Goal: Communication & Community: Answer question/provide support

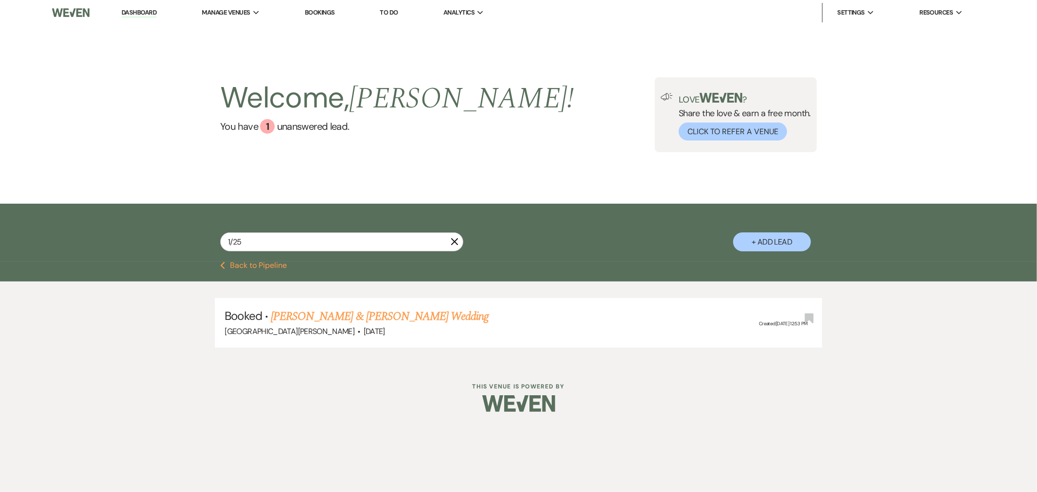
type input "1/25"
click at [381, 319] on link "[PERSON_NAME] & [PERSON_NAME] Wedding" at bounding box center [380, 316] width 218 height 17
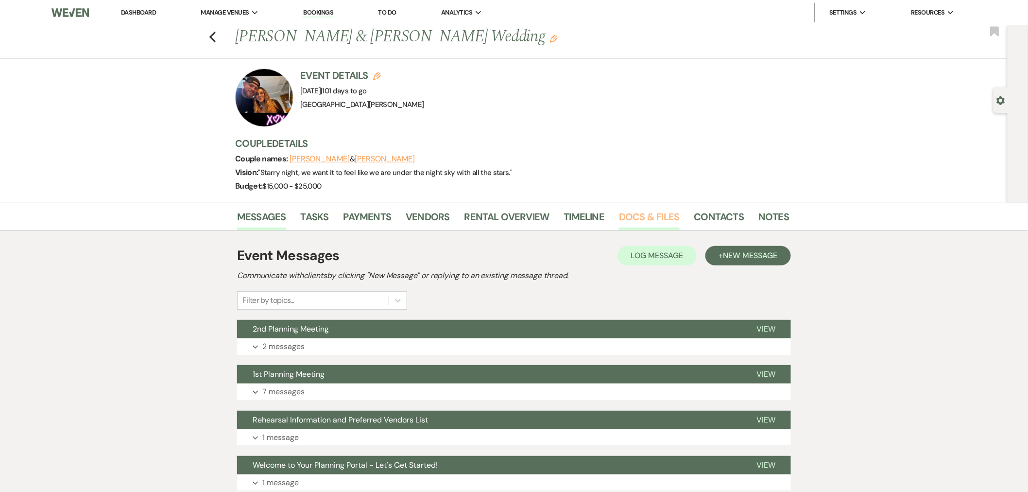
click at [638, 220] on link "Docs & Files" at bounding box center [649, 219] width 60 height 21
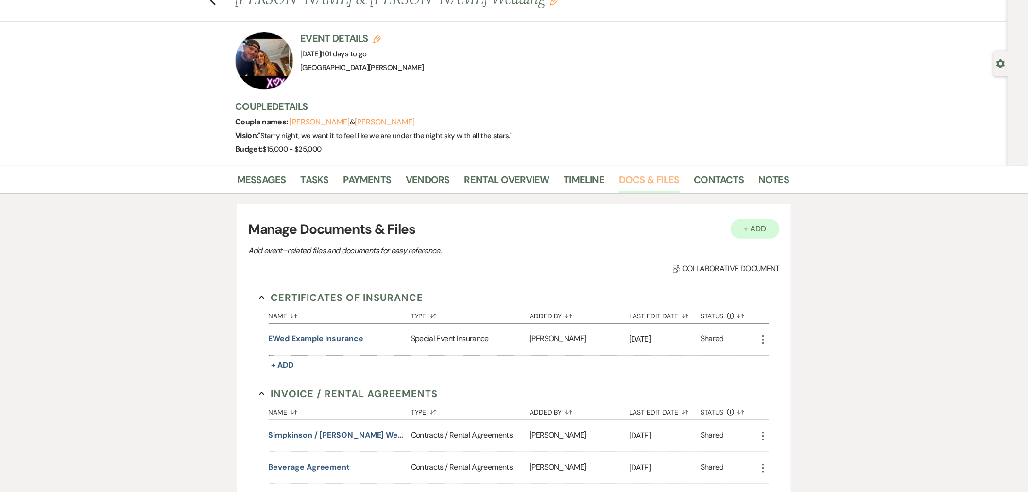
scroll to position [54, 0]
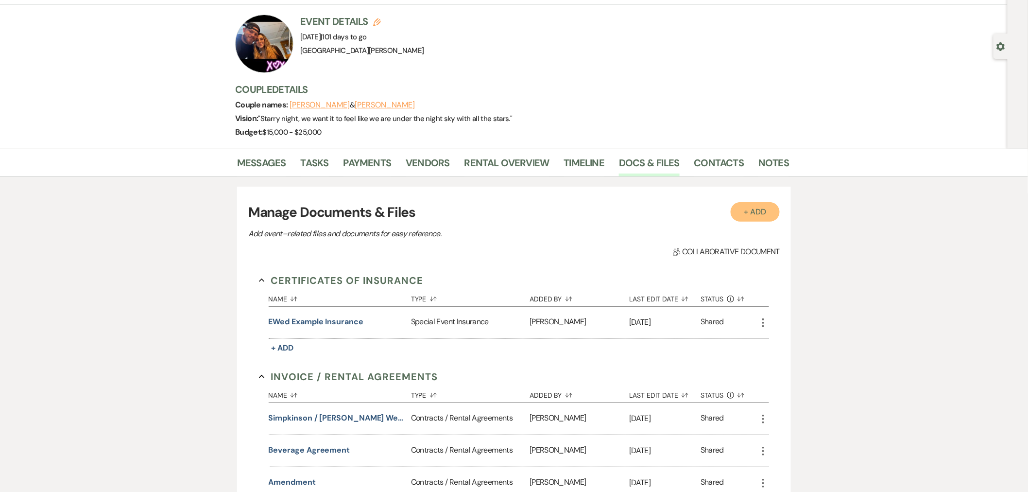
click at [769, 207] on button "+ Add" at bounding box center [756, 211] width 50 height 19
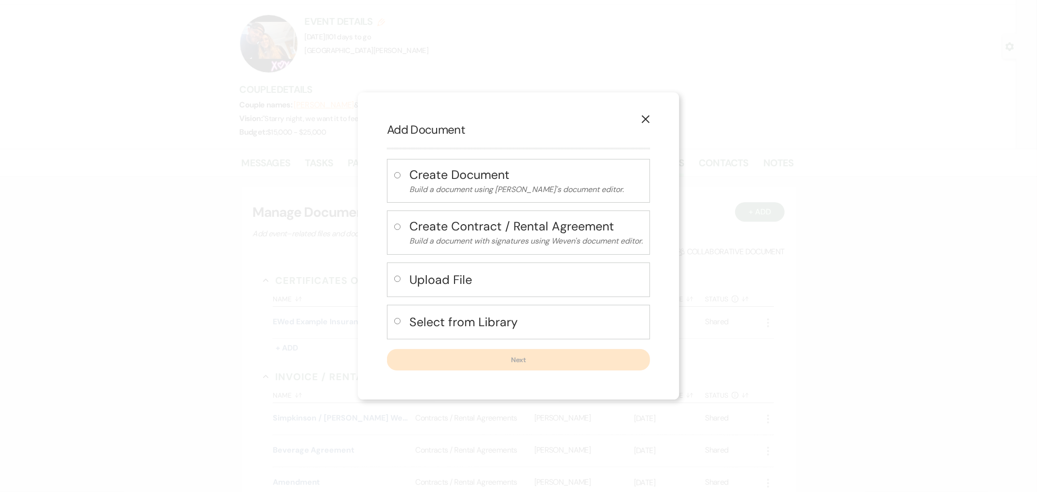
click at [399, 278] on input "radio" at bounding box center [397, 279] width 6 height 6
radio input "true"
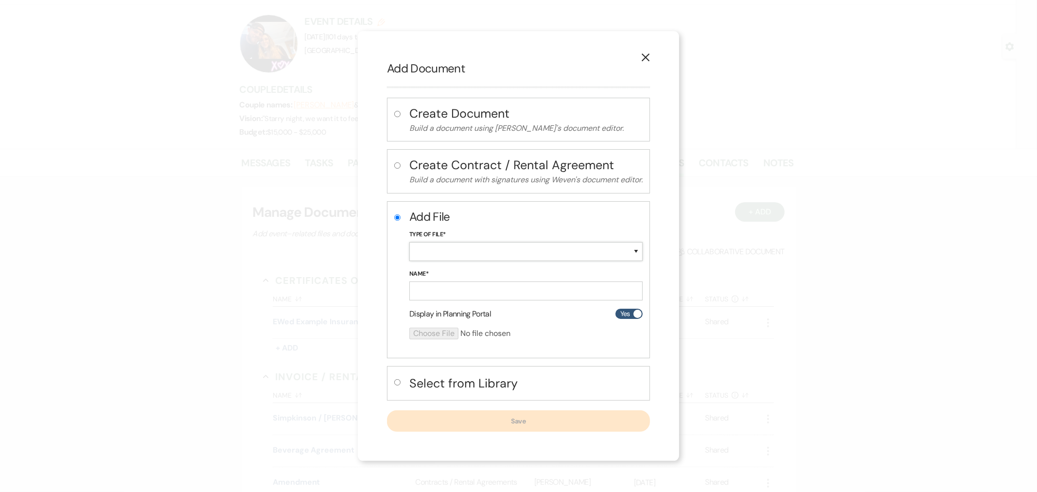
click at [420, 250] on select "Special Event Insurance Vendor Certificate of Insurance Contracts / Rental Agre…" at bounding box center [525, 251] width 233 height 19
select select "10"
click at [409, 243] on select "Special Event Insurance Vendor Certificate of Insurance Contracts / Rental Agre…" at bounding box center [525, 251] width 233 height 19
click at [469, 289] on input "Name*" at bounding box center [525, 290] width 233 height 19
type input "PrimeTime Linens"
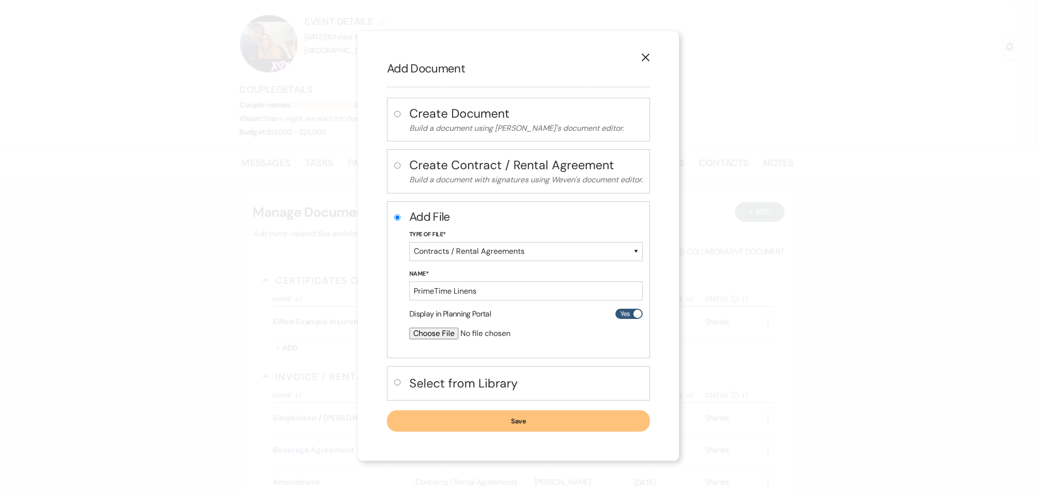
click at [434, 332] on input "file" at bounding box center [500, 334] width 182 height 12
type input "C:\fakepath\Contract 193681.pdf"
click at [526, 419] on button "Save" at bounding box center [518, 421] width 263 height 21
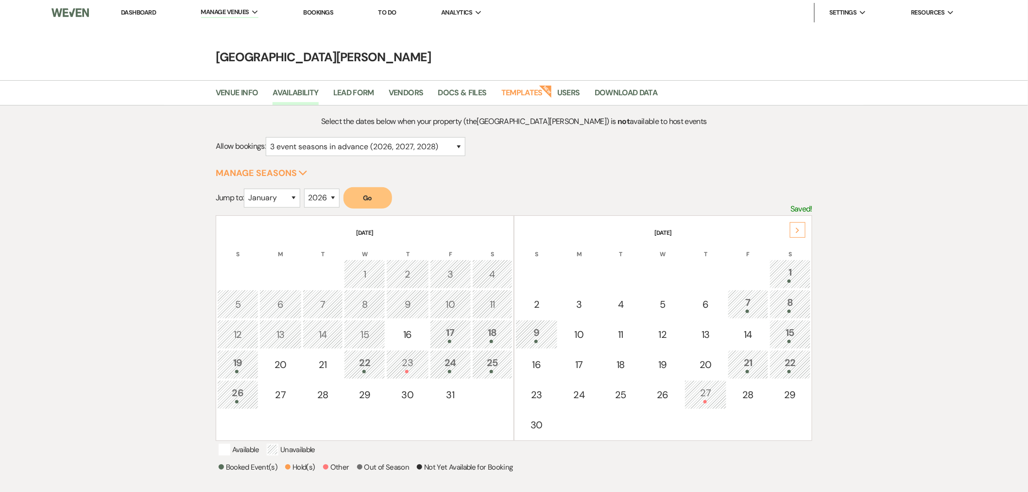
click at [259, 203] on select "January February March April May June July August September October November De…" at bounding box center [272, 198] width 56 height 19
select select "7"
click at [246, 189] on select "January February March April May June July August September October November De…" at bounding box center [272, 198] width 56 height 19
click at [373, 193] on button "Go" at bounding box center [368, 197] width 49 height 21
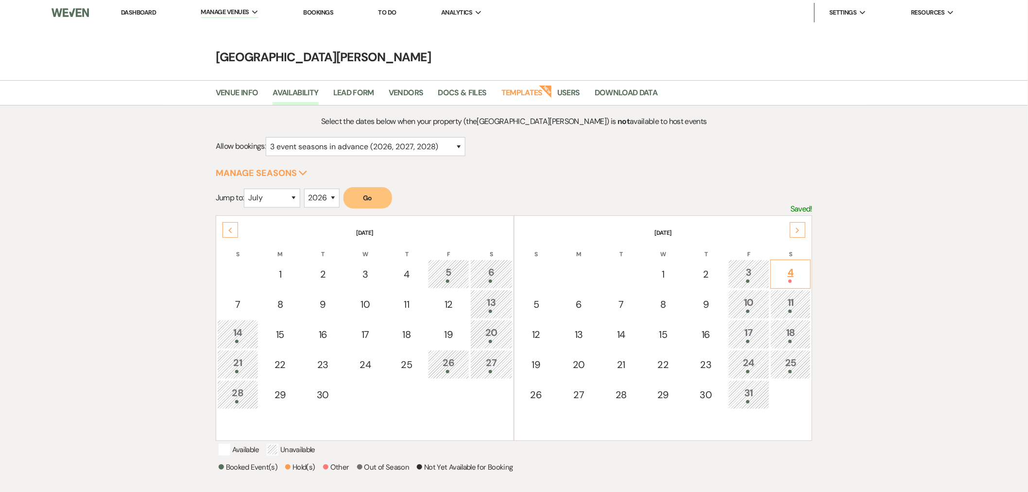
click at [785, 270] on div "4" at bounding box center [791, 274] width 30 height 18
drag, startPoint x: 224, startPoint y: 229, endPoint x: 260, endPoint y: 242, distance: 38.1
click at [224, 229] on div "Previous" at bounding box center [231, 230] width 16 height 16
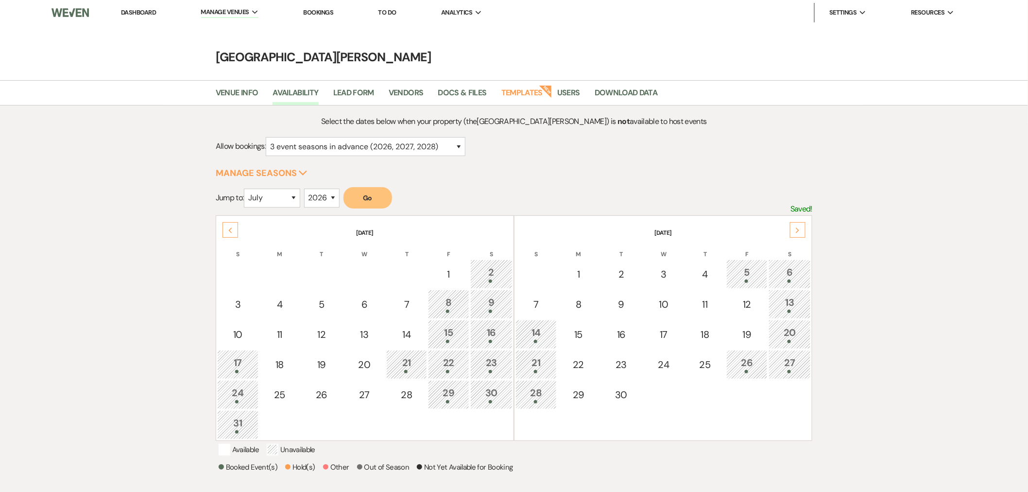
click at [793, 230] on div "Next" at bounding box center [798, 230] width 16 height 16
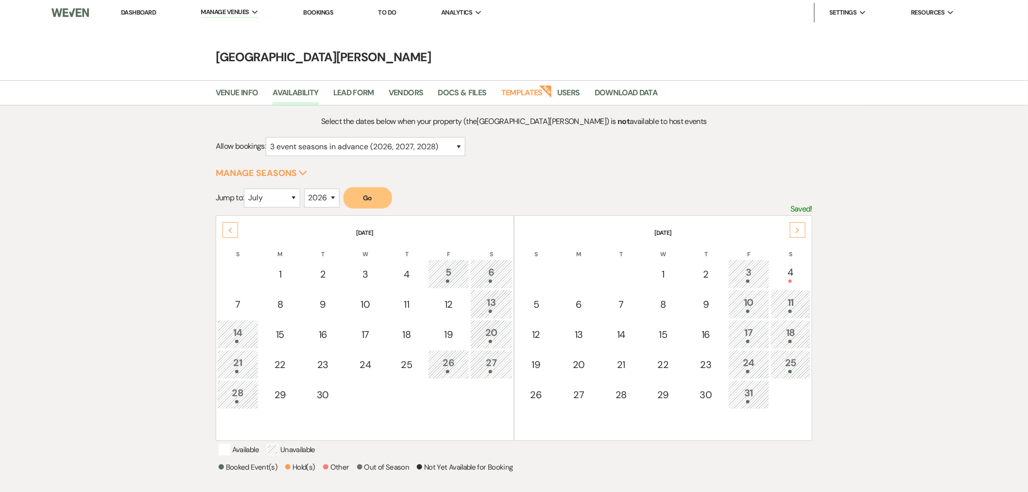
click at [796, 229] on icon "Next" at bounding box center [798, 230] width 5 height 6
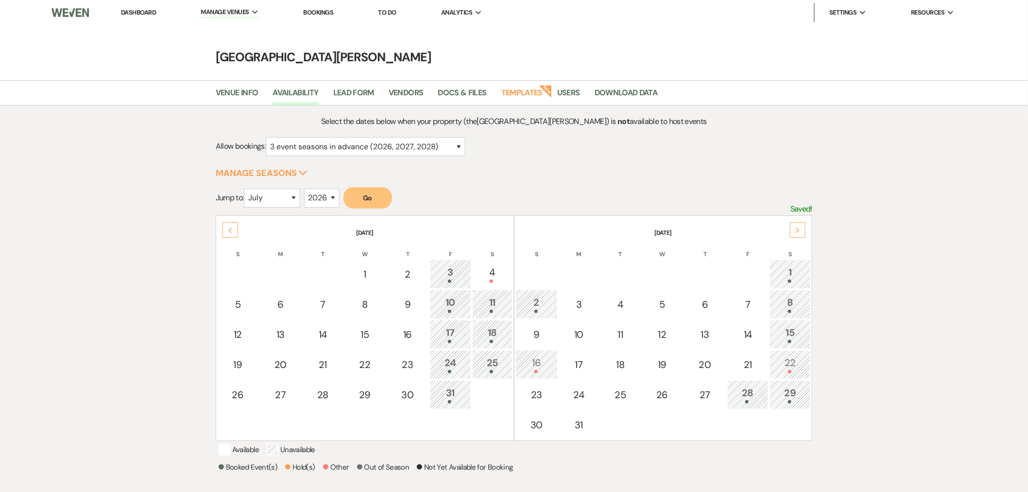
click at [229, 230] on use at bounding box center [229, 229] width 3 height 5
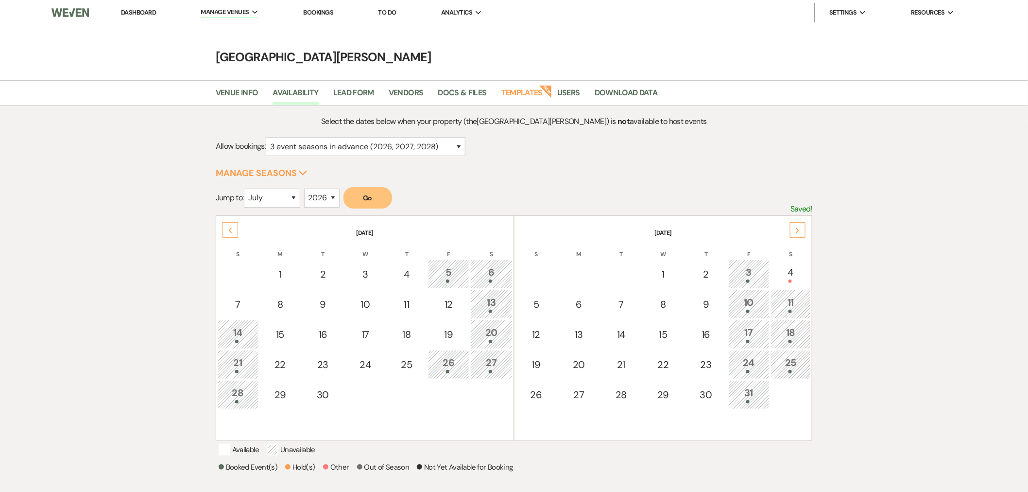
click at [847, 243] on div "Select the dates below when your property (the Stone Valley Meadows ) is not av…" at bounding box center [514, 353] width 700 height 477
click at [579, 203] on form "Jump to: January February March April May June July August September October No…" at bounding box center [514, 201] width 597 height 28
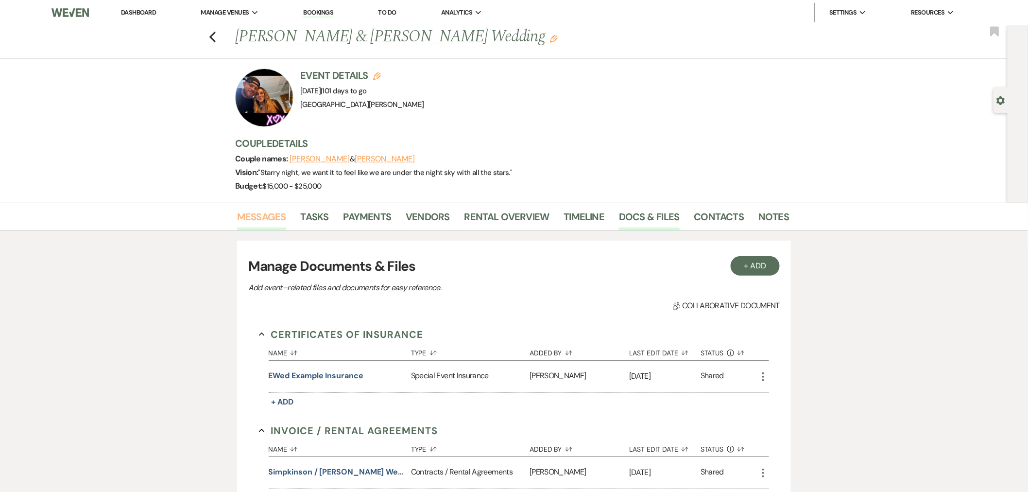
drag, startPoint x: 265, startPoint y: 222, endPoint x: 272, endPoint y: 222, distance: 7.3
click at [265, 222] on link "Messages" at bounding box center [261, 219] width 49 height 21
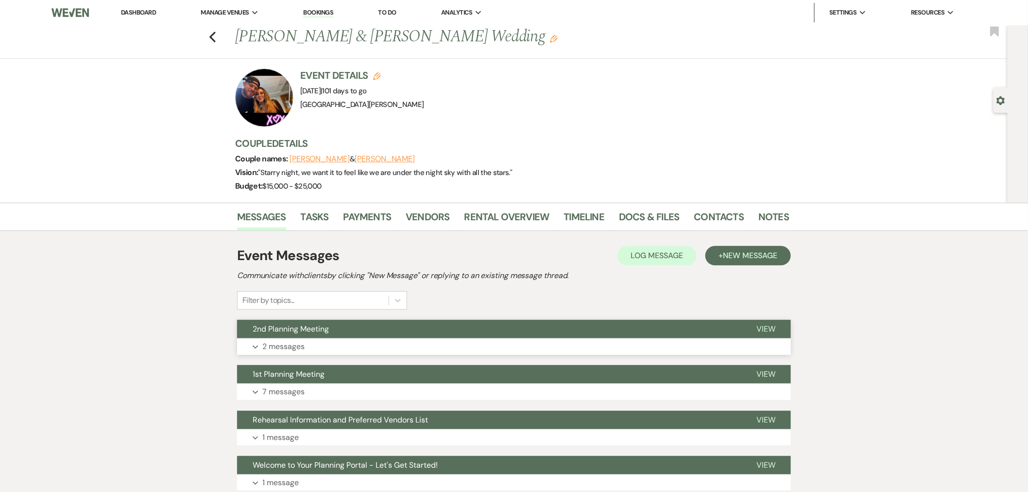
click at [521, 343] on button "Expand 2 messages" at bounding box center [514, 346] width 554 height 17
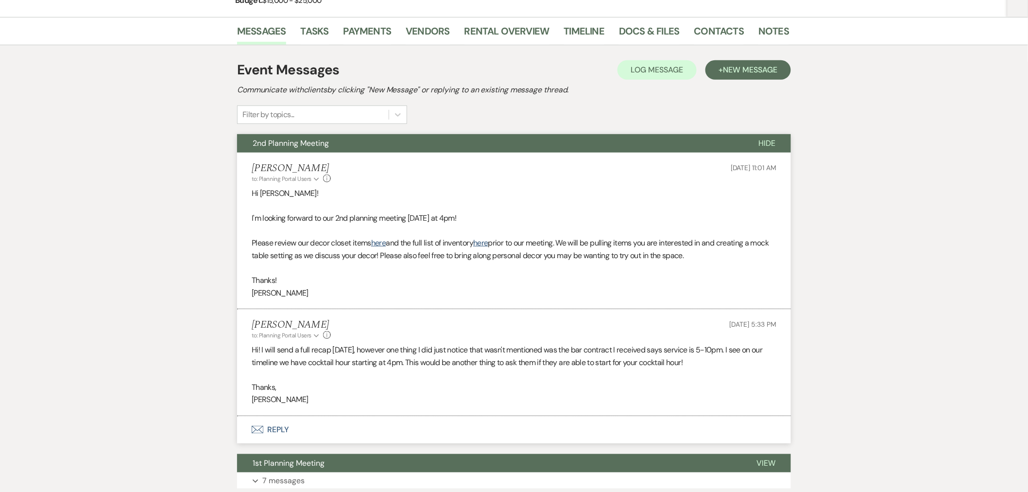
scroll to position [270, 0]
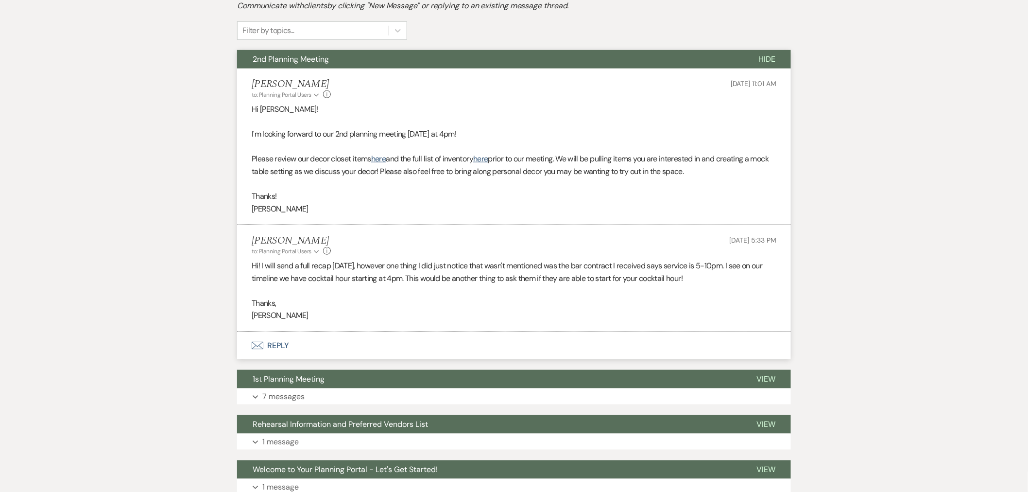
click at [473, 347] on button "Envelope Reply" at bounding box center [514, 345] width 554 height 27
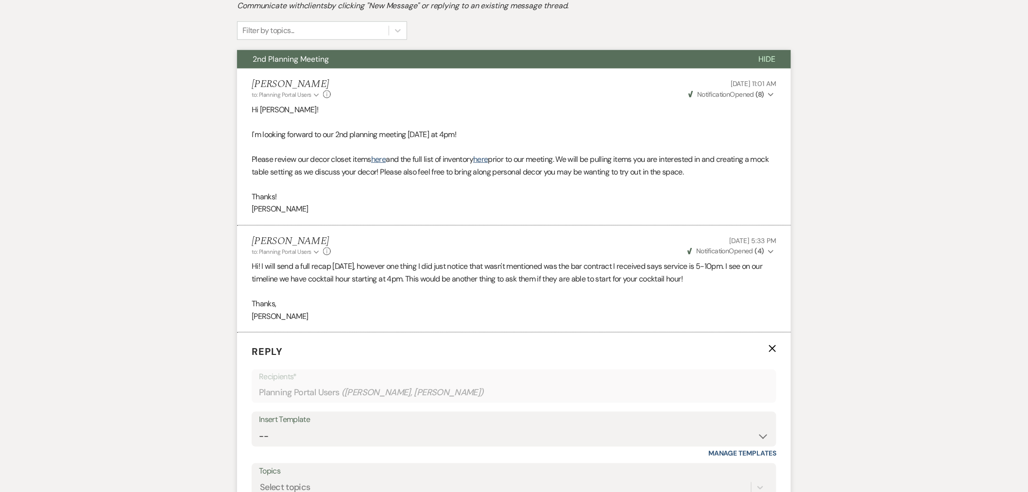
scroll to position [457, 0]
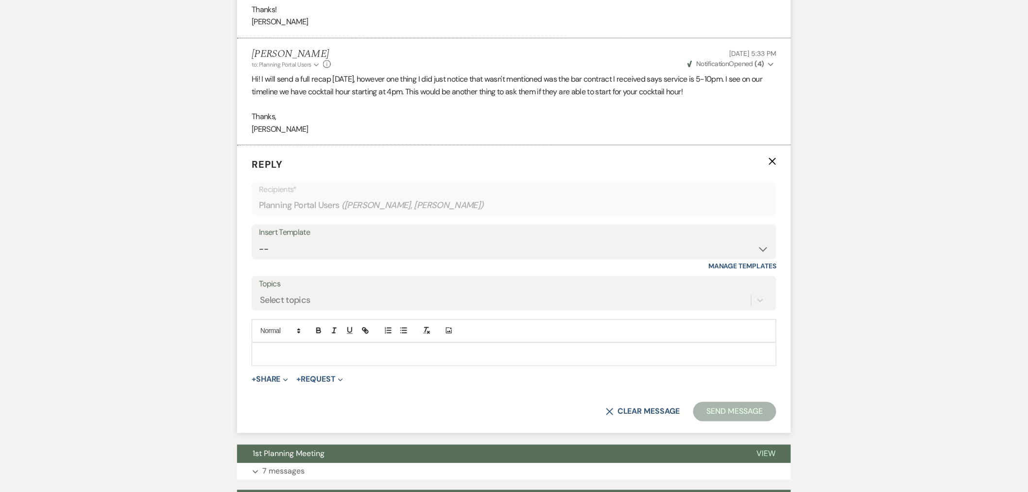
click at [478, 361] on div at bounding box center [514, 354] width 524 height 22
paste div
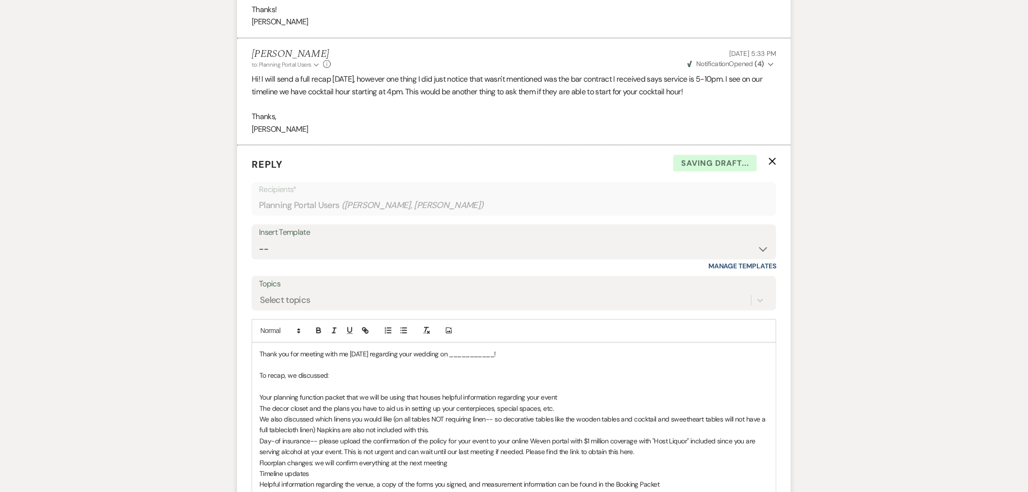
click at [258, 354] on div "Thank you for meeting with me today regarding your wedding on ___________! To r…" at bounding box center [514, 485] width 524 height 284
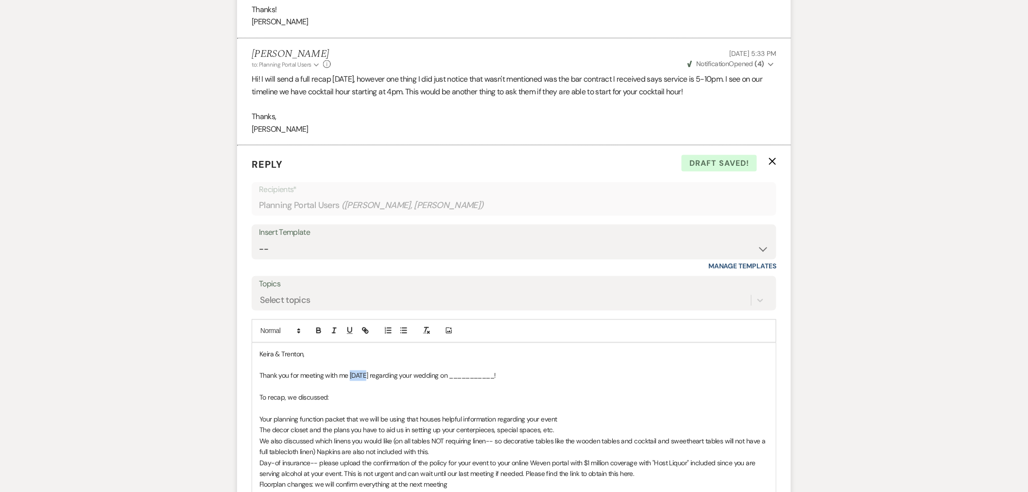
drag, startPoint x: 367, startPoint y: 375, endPoint x: 350, endPoint y: 377, distance: 16.6
click at [350, 377] on p "Thank you for meeting with me today regarding your wedding on ___________!" at bounding box center [514, 375] width 509 height 11
drag, startPoint x: 506, startPoint y: 377, endPoint x: 460, endPoint y: 378, distance: 46.2
click at [460, 378] on p "Thank you for meeting with me yesterday regarding your wedding on ___________!" at bounding box center [514, 375] width 509 height 11
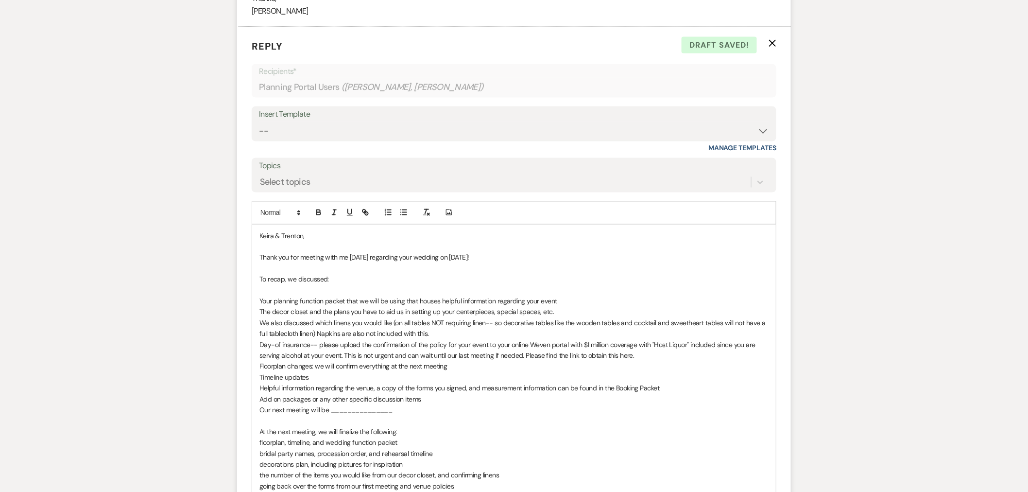
scroll to position [594, 0]
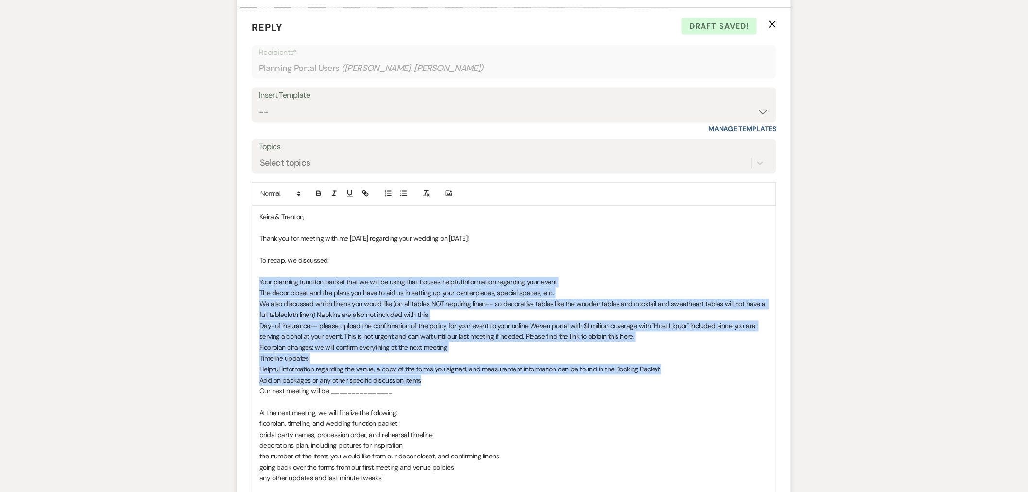
drag, startPoint x: 259, startPoint y: 281, endPoint x: 435, endPoint y: 384, distance: 204.3
click at [435, 384] on div "Keira & Trenton, Thank you for meeting with me yesterday regarding your wedding…" at bounding box center [514, 359] width 524 height 306
click at [401, 193] on icon "button" at bounding box center [403, 193] width 9 height 9
click at [321, 303] on li "We also discussed which linens you would like (on all tables NOT requiring line…" at bounding box center [519, 310] width 500 height 22
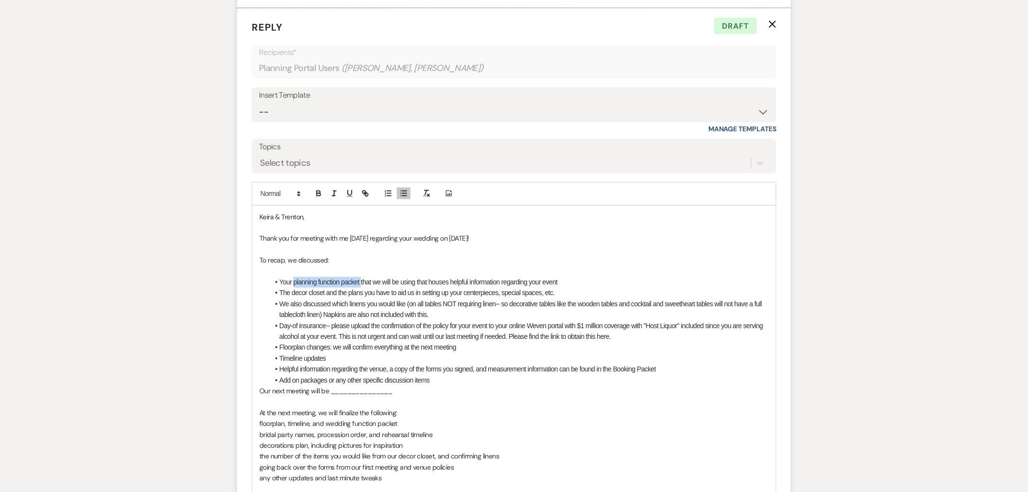
drag, startPoint x: 294, startPoint y: 283, endPoint x: 362, endPoint y: 283, distance: 68.0
click at [362, 283] on li "Your planning function packet that we will be using that houses helpful informa…" at bounding box center [519, 282] width 500 height 11
click at [363, 194] on icon "button" at bounding box center [365, 193] width 9 height 9
click at [357, 301] on input "planning function packet" at bounding box center [331, 301] width 83 height 13
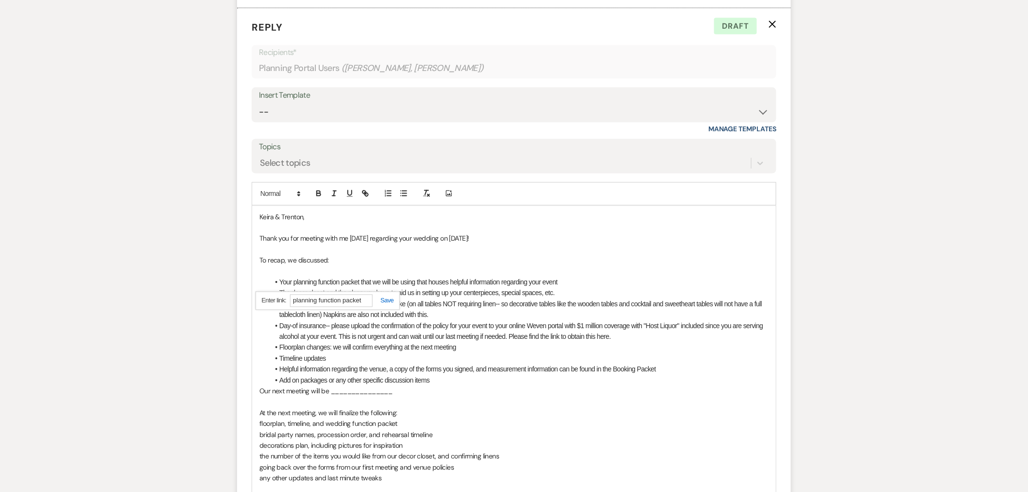
click at [357, 301] on input "planning function packet" at bounding box center [331, 301] width 83 height 13
paste input "https://docs.google.com/document/d/1Cv_zV0lp6YMBRRs0fqm8knSeZBmkfNe4/edit?usp=s…"
click at [384, 300] on link at bounding box center [383, 300] width 21 height 7
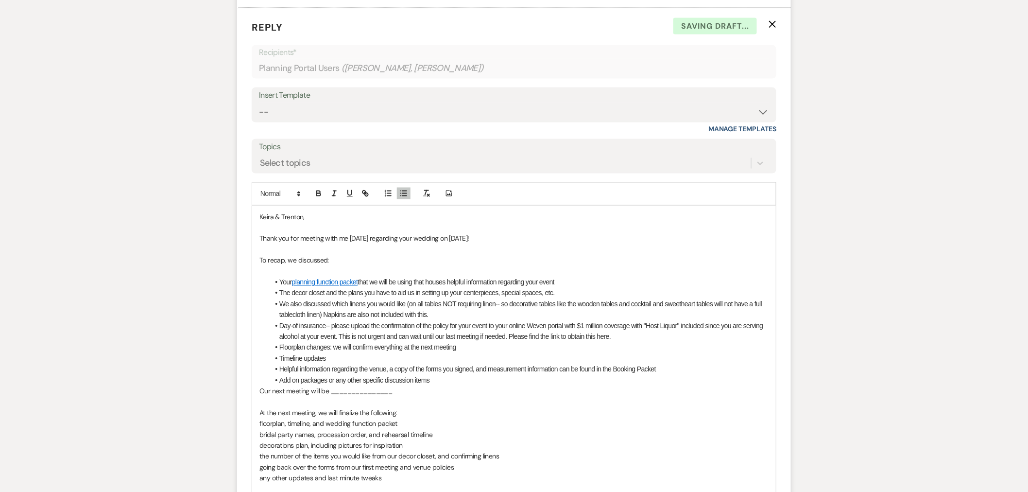
click at [582, 281] on li "Your planning function packet that we will be using that houses helpful informa…" at bounding box center [519, 282] width 500 height 11
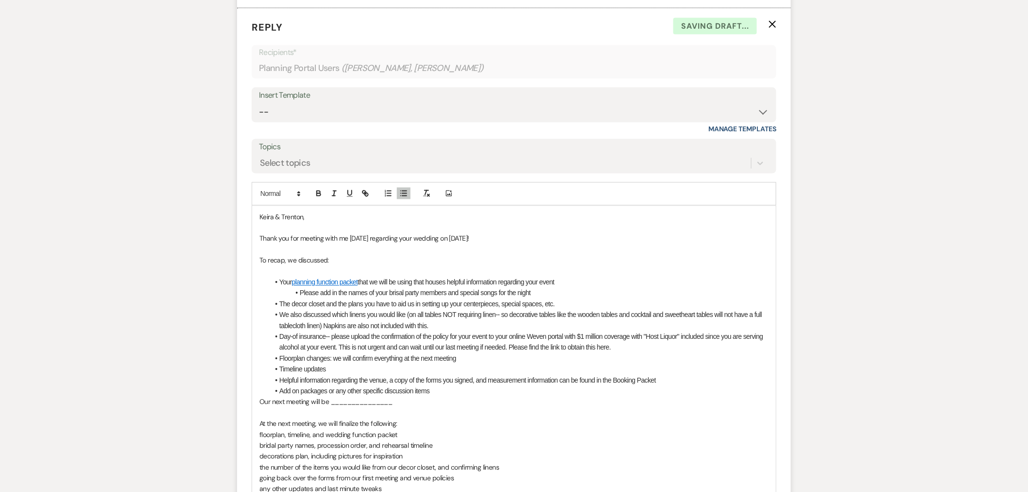
click at [399, 295] on li "Please add in the names of your brisal party members and special songs for the …" at bounding box center [519, 293] width 500 height 11
click at [549, 289] on li "Please add in the names of your bridal party members and special songs for the …" at bounding box center [519, 293] width 500 height 11
click at [294, 317] on li "We also discussed which linens you would like (on all tables NOT requiring line…" at bounding box center [519, 321] width 500 height 22
click at [426, 317] on li "We also discussed which linens you would like (on all tables NOT requiring line…" at bounding box center [519, 321] width 500 height 22
click at [498, 327] on li "We also discussed which linens you would like-- black-- (on all tables NOT requ…" at bounding box center [519, 321] width 500 height 22
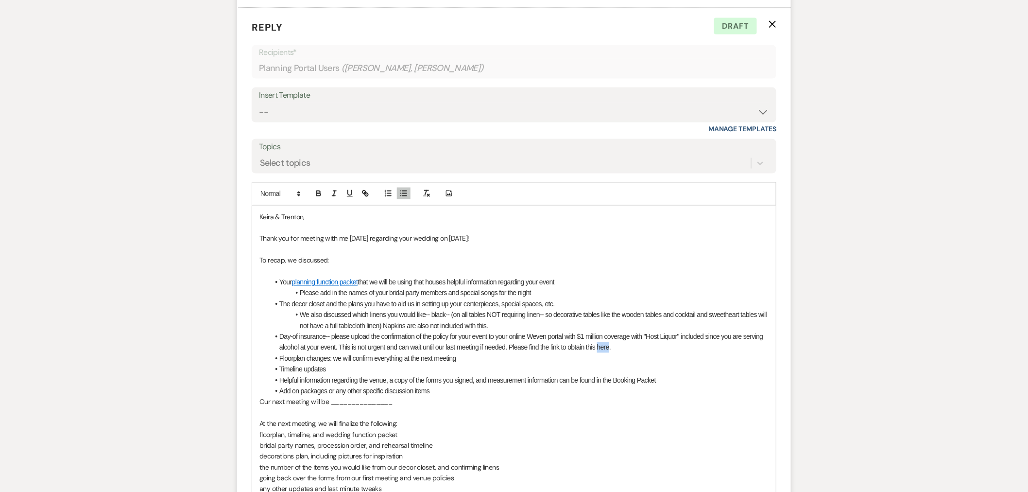
drag, startPoint x: 609, startPoint y: 349, endPoint x: 597, endPoint y: 348, distance: 12.7
click at [597, 348] on li "Day-of insurance-- please upload the confirmation of the policy for your event …" at bounding box center [519, 342] width 500 height 22
click at [365, 194] on icon "button" at bounding box center [366, 194] width 3 height 3
paste input "ttps://www.eventguard.ai/venues/stone-valley-meadows"
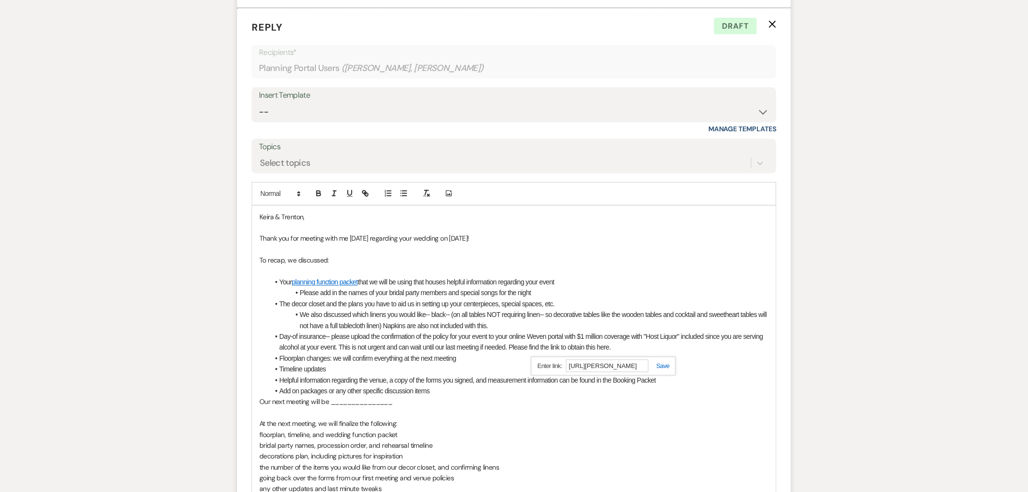
type input "https://www.eventguard.ai/venues/stone-valley-meadows"
click at [664, 361] on div "https://www.eventguard.ai/venues/stone-valley-meadows" at bounding box center [603, 366] width 145 height 19
click at [667, 366] on link at bounding box center [659, 366] width 21 height 7
click at [647, 351] on li "Day-of insurance-- please upload the confirmation of the policy for your event …" at bounding box center [519, 342] width 500 height 22
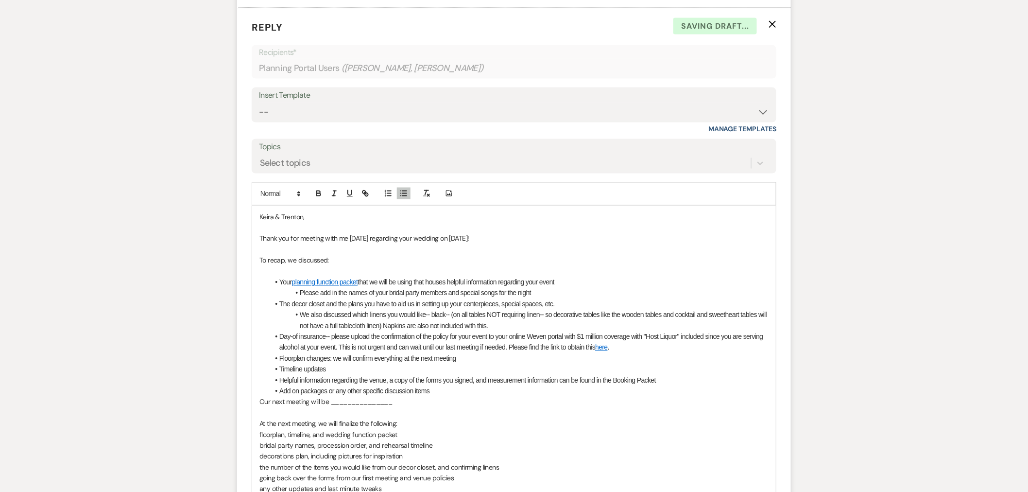
click at [469, 360] on li "Floorplan changes: we will confirm everything at the next meeting" at bounding box center [519, 358] width 500 height 11
click at [328, 370] on li "Timeline updates" at bounding box center [519, 369] width 500 height 11
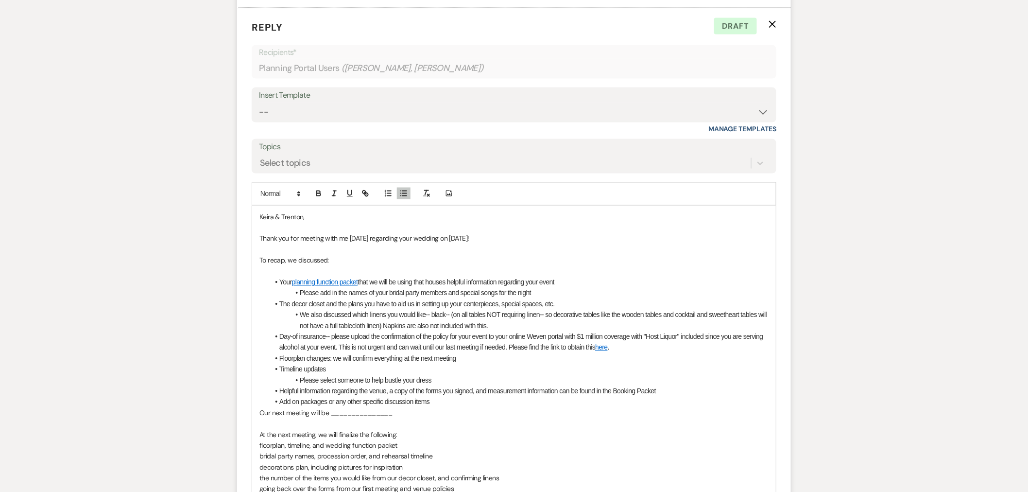
click at [560, 305] on li "The decor closet and the plans you have to aid us in setting up your centerpiec…" at bounding box center [519, 304] width 500 height 11
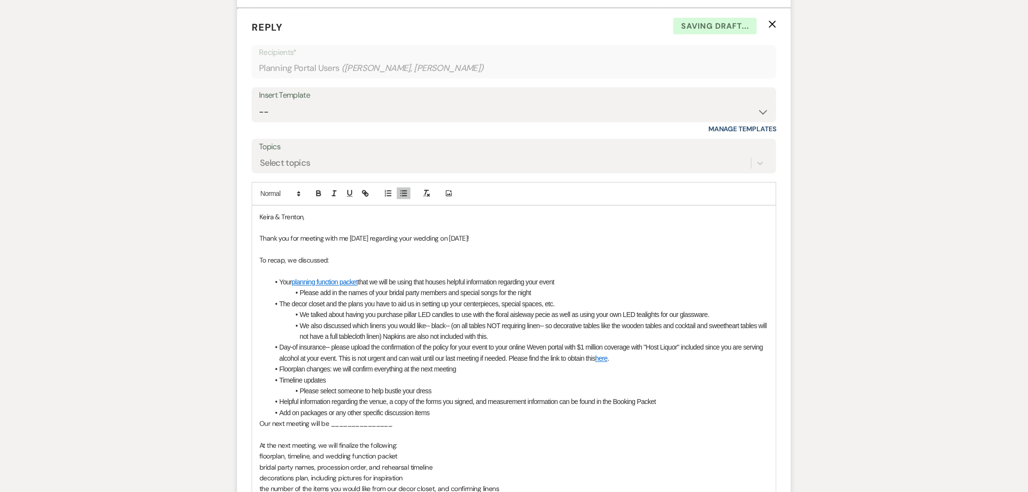
click at [539, 314] on li "We talked about having you purchase pillar LED candles to use with the floral a…" at bounding box center [519, 315] width 500 height 11
click at [460, 370] on li "Floorplan changes: we will confirm everything at the next meeting" at bounding box center [519, 369] width 500 height 11
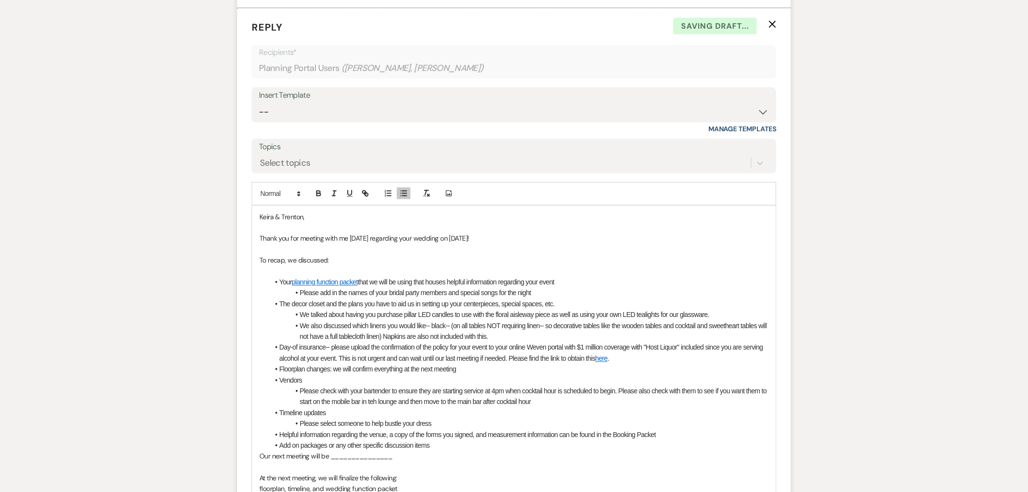
click at [374, 399] on li "Please check with your bartender to ensure they are starting service at 4pm whe…" at bounding box center [519, 397] width 500 height 22
click at [556, 402] on li "Please check with your bartender to ensure they are starting service at 4pm whe…" at bounding box center [519, 397] width 500 height 22
drag, startPoint x: 593, startPoint y: 399, endPoint x: 598, endPoint y: 405, distance: 7.6
click at [593, 400] on li "Please check with your bartender to ensure they are starting service at 4pm whe…" at bounding box center [519, 397] width 500 height 22
click at [643, 401] on li "Please check with your bartender to ensure they are starting service at 4pm whe…" at bounding box center [519, 397] width 500 height 22
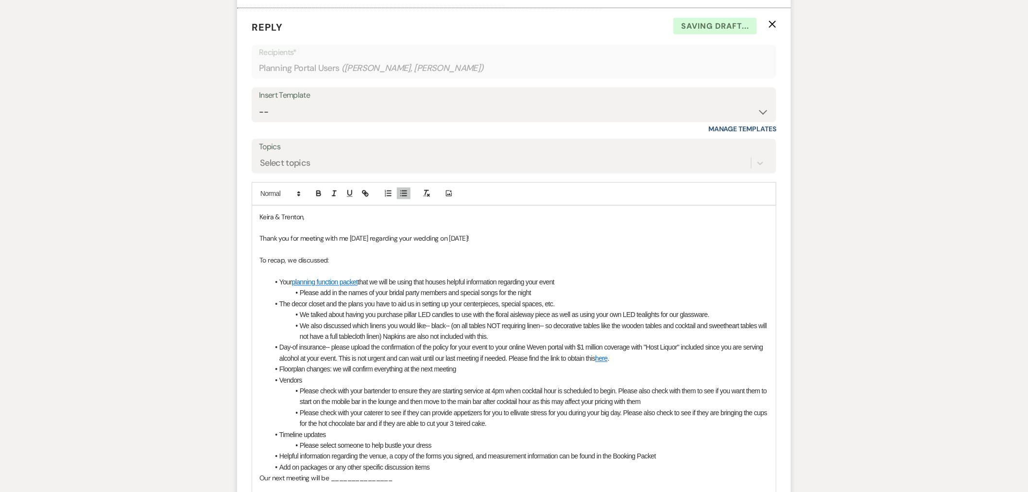
click at [467, 424] on li "Please check with your caterer to see if they can provide appetizers for you to…" at bounding box center [519, 419] width 500 height 22
click at [484, 427] on li "Please check with your caterer to see if they can provide appetizers for you to…" at bounding box center [519, 419] width 500 height 22
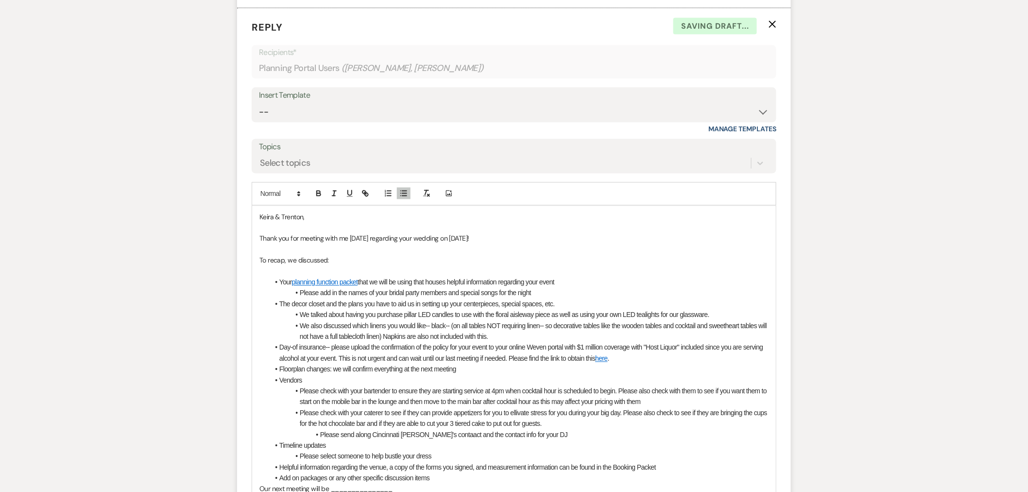
click at [411, 436] on li "Please send along Cincinnati Cartering's contaact and the contact info for your…" at bounding box center [519, 435] width 500 height 11
click at [443, 435] on li "Please send along Cincinnati Catering's contaact and the contact info for your …" at bounding box center [519, 435] width 500 height 11
drag, startPoint x: 589, startPoint y: 435, endPoint x: 569, endPoint y: 438, distance: 20.1
click at [569, 438] on li "Please send along Cincinnati Catering's contact info and their contract for you…" at bounding box center [519, 435] width 500 height 11
click at [640, 434] on li "Please send along Cincinnati Catering's contact info and their contract for you…" at bounding box center [519, 435] width 500 height 11
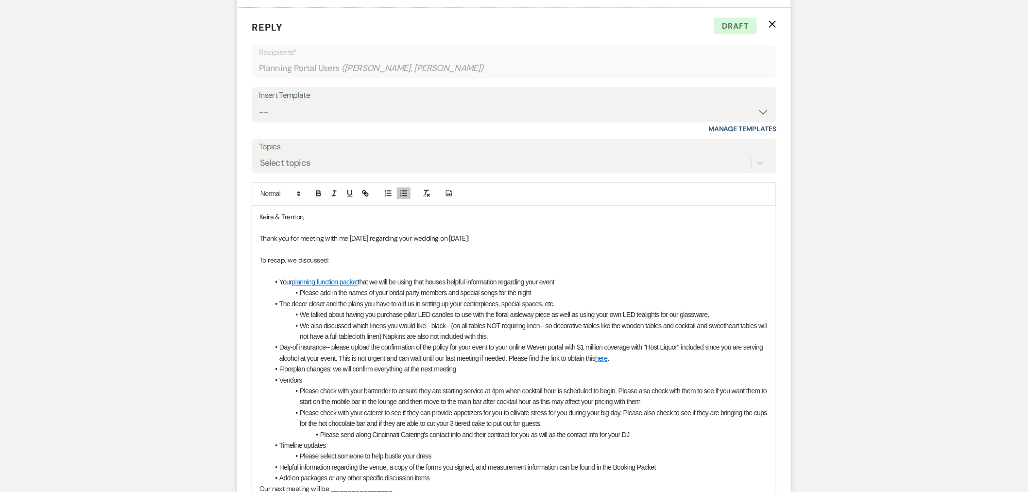
drag, startPoint x: 632, startPoint y: 434, endPoint x: 622, endPoint y: 434, distance: 10.2
click at [622, 434] on li "Please send along Cincinnati Catering's contact info and their contract for you…" at bounding box center [519, 435] width 500 height 11
click at [634, 433] on li "Please send along Cincinnati Catering's contact info and their contract for you…" at bounding box center [519, 435] width 500 height 11
click at [678, 438] on li "Please send along Cincinnati Catering's contact info and their contract for you…" at bounding box center [519, 435] width 500 height 11
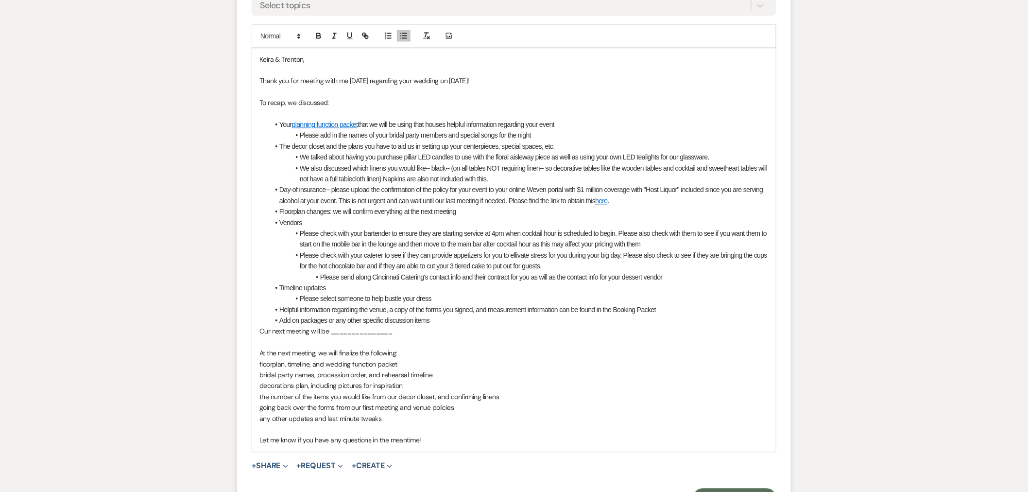
scroll to position [756, 0]
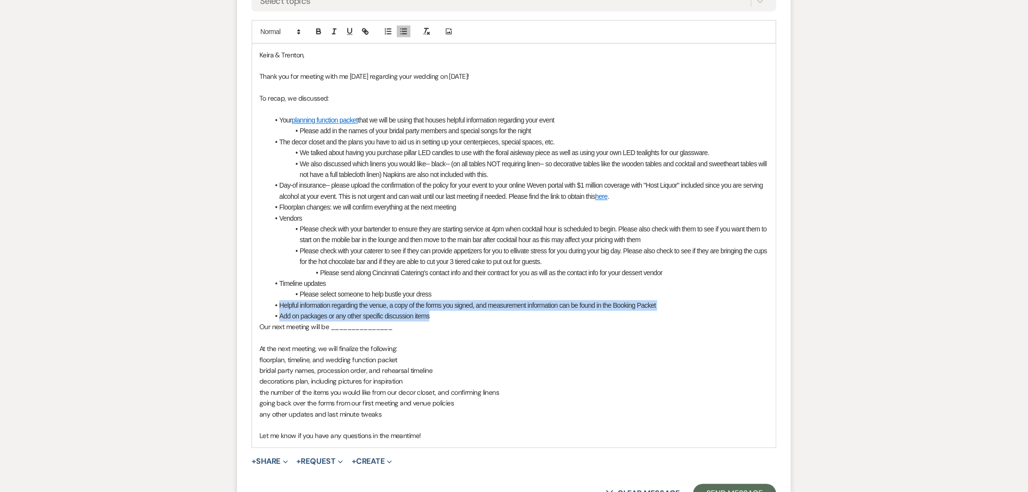
drag, startPoint x: 439, startPoint y: 316, endPoint x: 278, endPoint y: 303, distance: 160.9
click at [278, 303] on ul "Your planning function packet that we will be using that houses helpful informa…" at bounding box center [519, 218] width 500 height 207
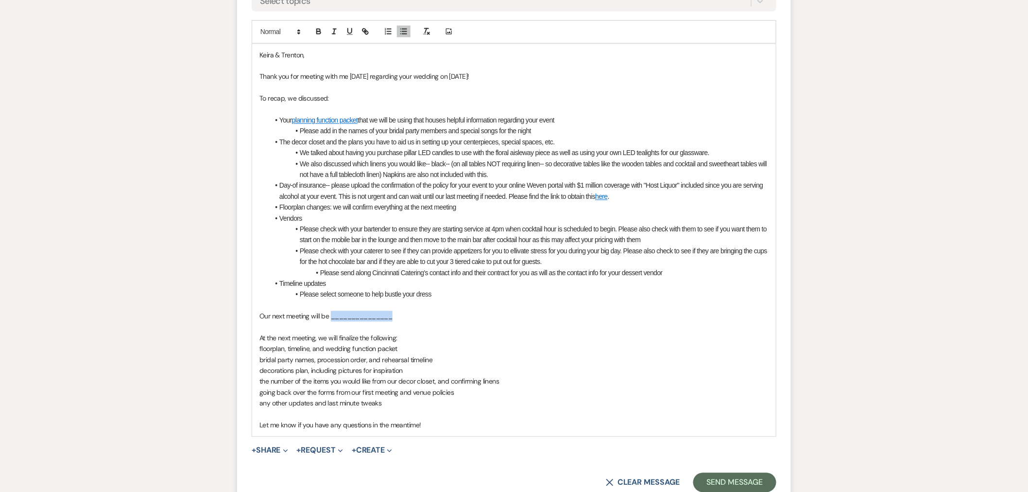
drag, startPoint x: 405, startPoint y: 317, endPoint x: 332, endPoint y: 318, distance: 72.9
click at [332, 318] on p "Our next meeting will be _______________" at bounding box center [514, 316] width 509 height 11
click at [400, 319] on p "Our next meeting will be _______________" at bounding box center [514, 316] width 509 height 11
drag, startPoint x: 414, startPoint y: 318, endPoint x: 332, endPoint y: 321, distance: 81.2
click at [332, 321] on p "Our next meeting will be _______________" at bounding box center [514, 316] width 509 height 11
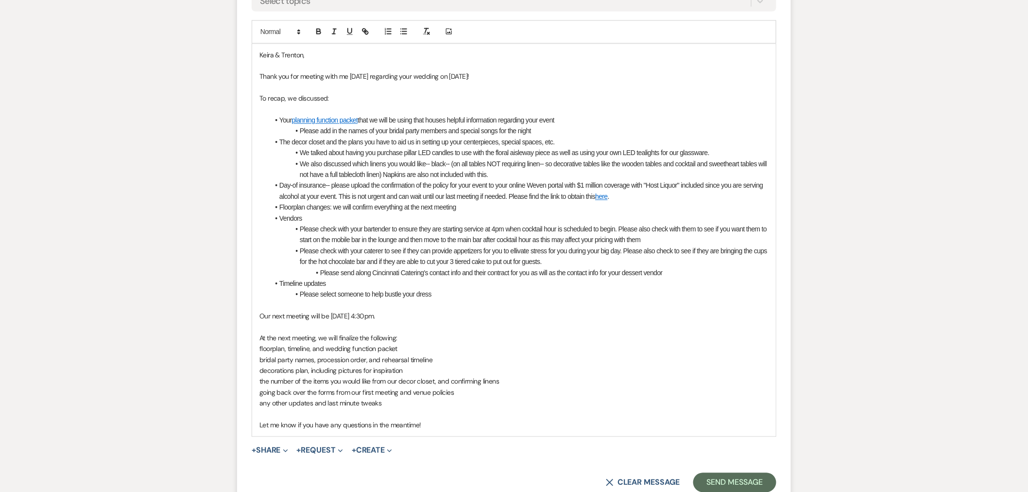
click at [260, 338] on p "At the next meeting, we will finalize the following:" at bounding box center [514, 338] width 509 height 11
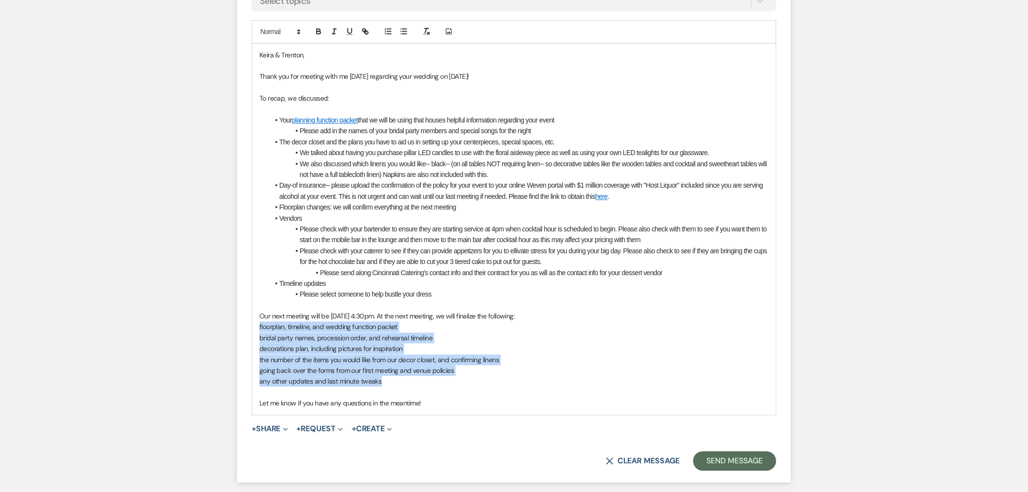
drag, startPoint x: 256, startPoint y: 327, endPoint x: 406, endPoint y: 378, distance: 159.2
click at [406, 378] on div "Keira & Trenton, Thank you for meeting with me yesterday regarding your wedding…" at bounding box center [514, 229] width 524 height 371
click at [405, 30] on icon "button" at bounding box center [403, 31] width 9 height 9
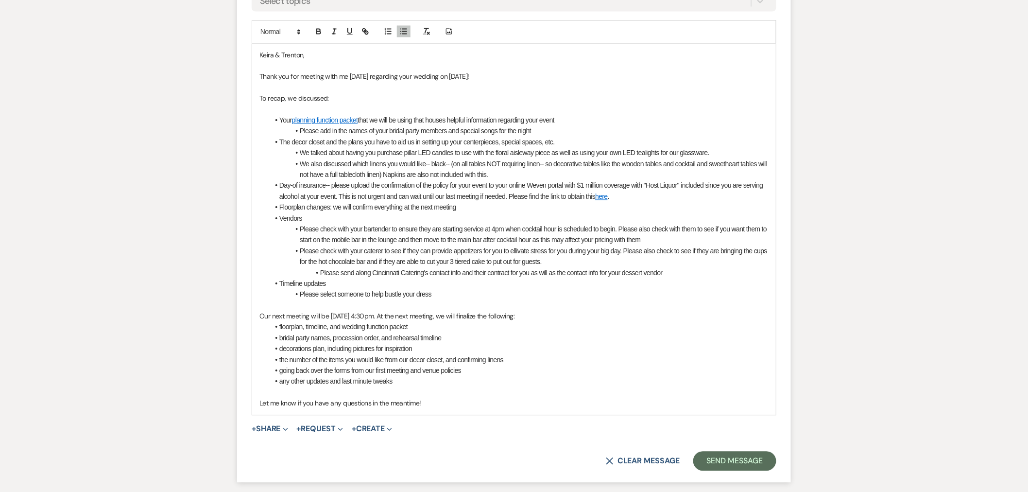
click at [443, 402] on p "Let me know if you have any questions in the meantime!" at bounding box center [514, 403] width 509 height 11
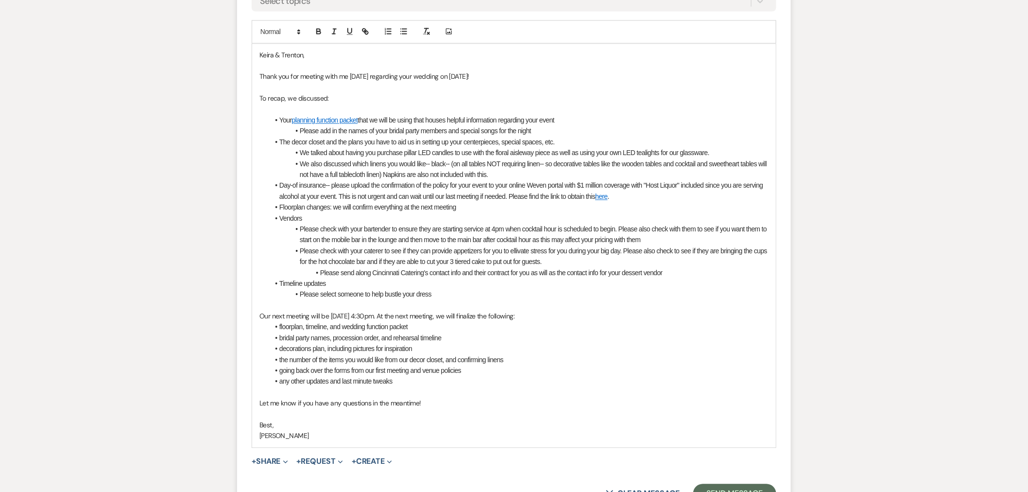
click at [543, 213] on li "Vendors" at bounding box center [519, 218] width 500 height 11
click at [522, 251] on li "Please check with your caterer to see if they can provide appetizers for you to…" at bounding box center [519, 257] width 500 height 22
click at [570, 256] on li "Please check with your caterer to see if they can provide appetizers for you to…" at bounding box center [519, 257] width 500 height 22
click at [579, 264] on li "Please check with your caterer to see if they can provide appetizers for you to…" at bounding box center [519, 257] width 500 height 22
drag, startPoint x: 671, startPoint y: 272, endPoint x: 322, endPoint y: 271, distance: 349.0
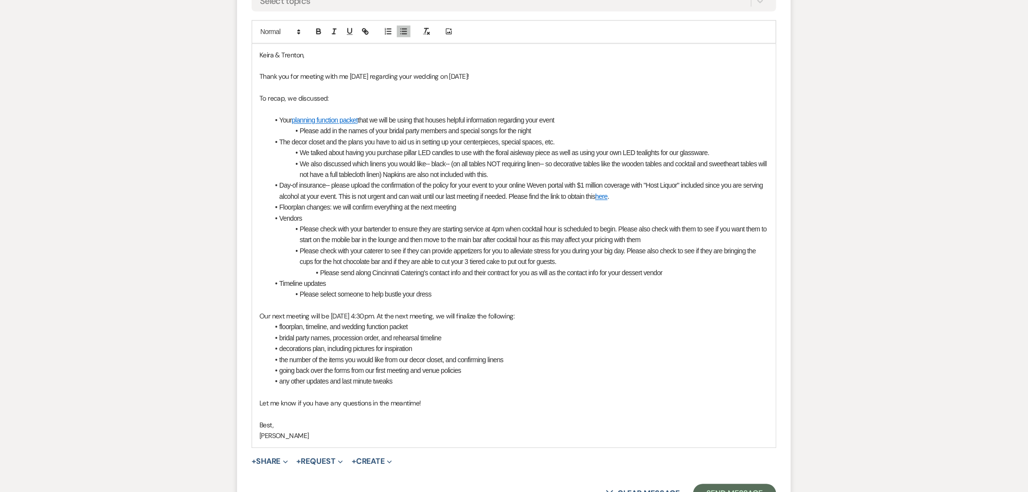
click at [322, 271] on li "Please send along Cincinnati Catering's contact info and their contract for you…" at bounding box center [519, 273] width 500 height 11
click at [320, 35] on icon "button" at bounding box center [318, 31] width 9 height 9
click at [722, 275] on li "Please send along Cincinnati Catering's contact info and their contract for you…" at bounding box center [519, 273] width 500 height 11
drag, startPoint x: 304, startPoint y: 219, endPoint x: 296, endPoint y: 198, distance: 21.8
click at [279, 219] on li "Vendors" at bounding box center [519, 218] width 500 height 11
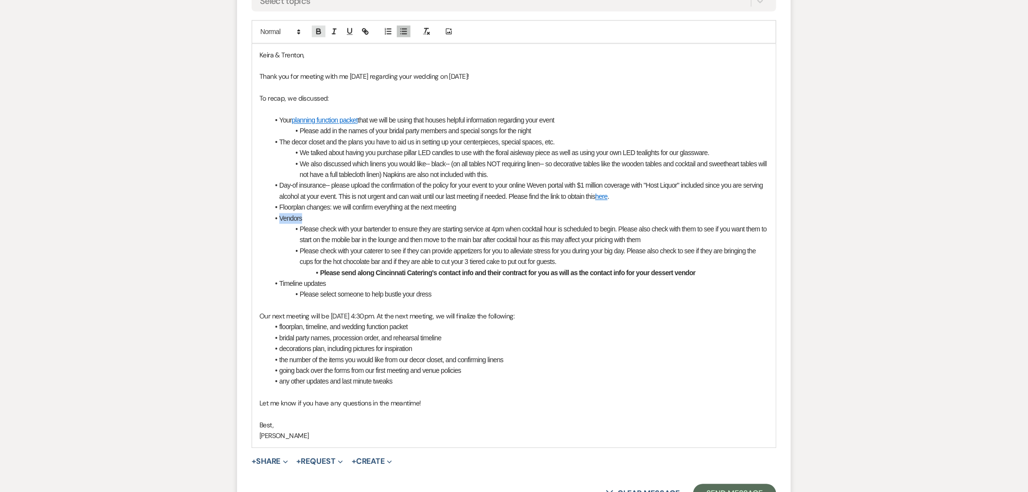
click at [316, 32] on icon "button" at bounding box center [318, 31] width 9 height 9
click at [348, 31] on icon "button" at bounding box center [350, 31] width 4 height 5
click at [706, 275] on li "Please send along Cincinnati Catering's contact info and their contract for you…" at bounding box center [519, 273] width 500 height 11
drag, startPoint x: 713, startPoint y: 273, endPoint x: 316, endPoint y: 275, distance: 397.1
click at [316, 275] on li "Please send along Cincinnati Catering's contact info and their contract for you…" at bounding box center [519, 273] width 500 height 11
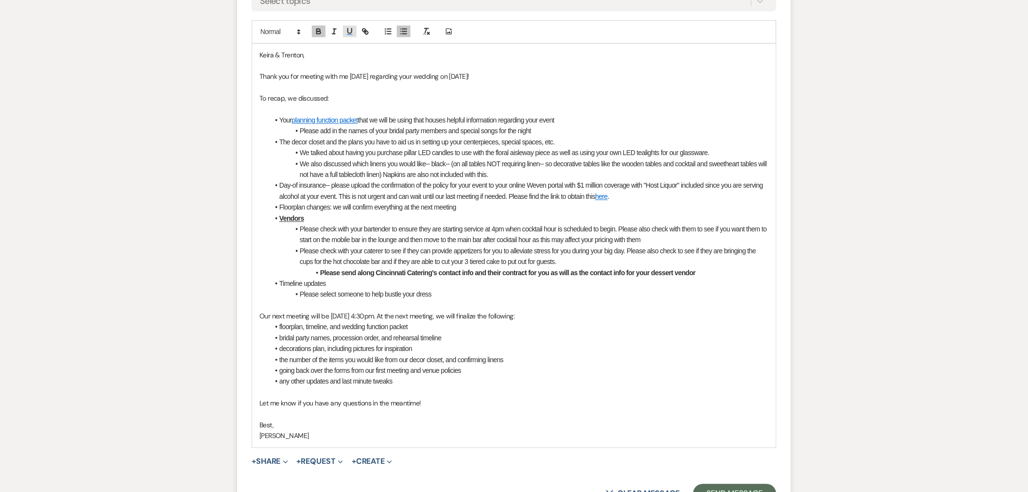
click at [348, 32] on icon "button" at bounding box center [350, 31] width 4 height 5
click at [729, 277] on li "Please send along Cincinnati Catering's contact info and their contract for you…" at bounding box center [519, 273] width 500 height 11
drag, startPoint x: 436, startPoint y: 350, endPoint x: 258, endPoint y: 351, distance: 177.9
click at [258, 351] on div "Keira & Trenton, Thank you for meeting with me yesterday regarding your wedding…" at bounding box center [514, 245] width 524 height 403
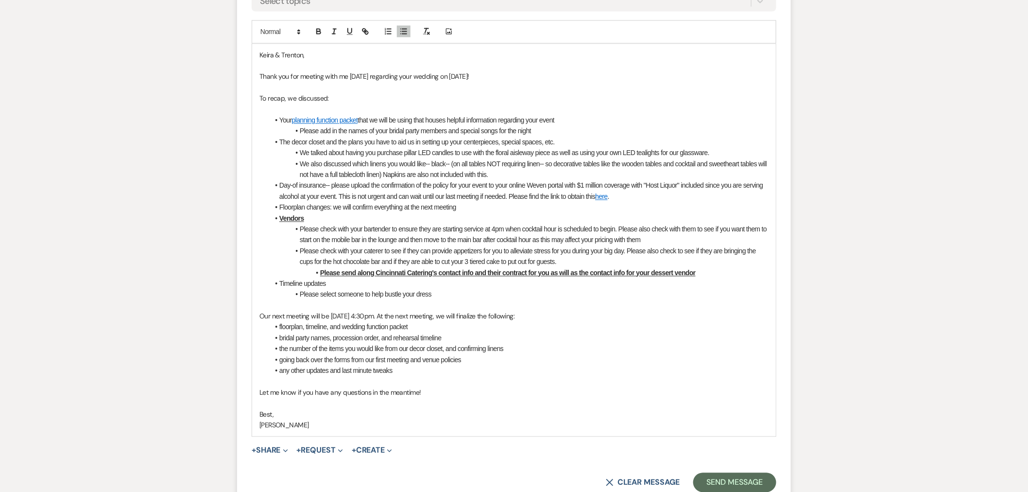
click at [489, 206] on li "Floorplan changes: we will confirm everything at the next meeting" at bounding box center [519, 207] width 500 height 11
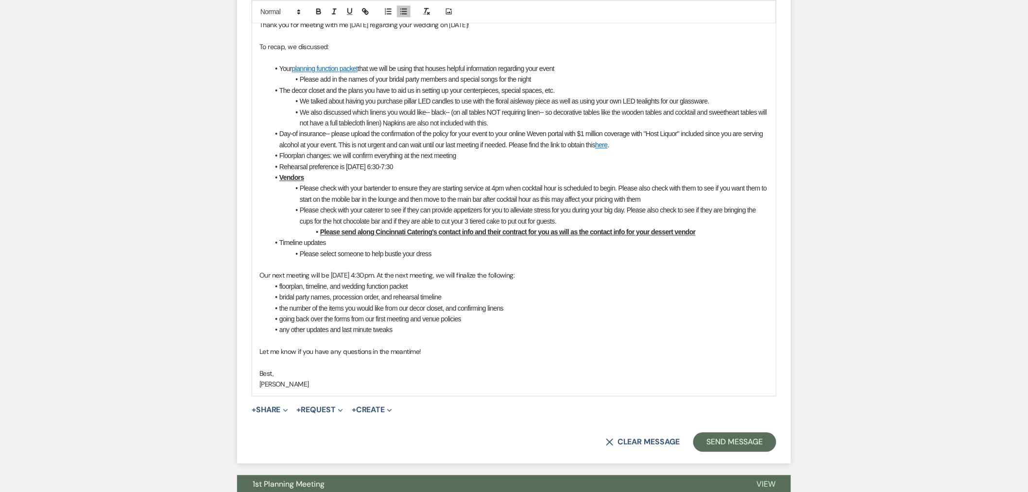
scroll to position [864, 0]
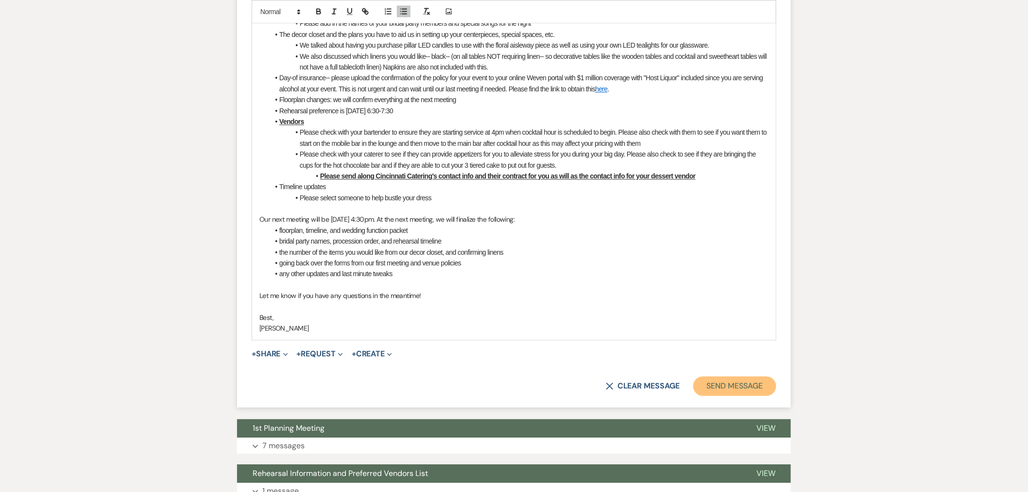
click at [744, 391] on button "Send Message" at bounding box center [735, 385] width 83 height 19
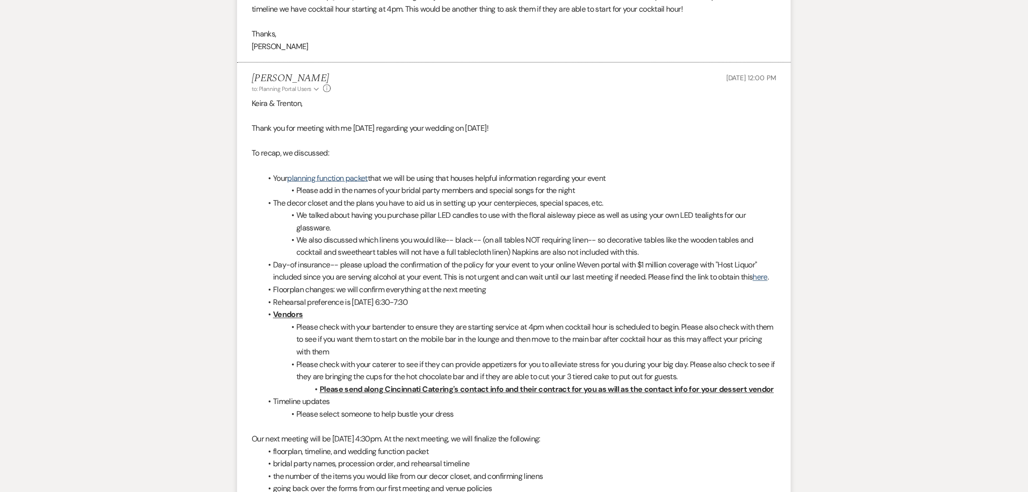
scroll to position [523, 0]
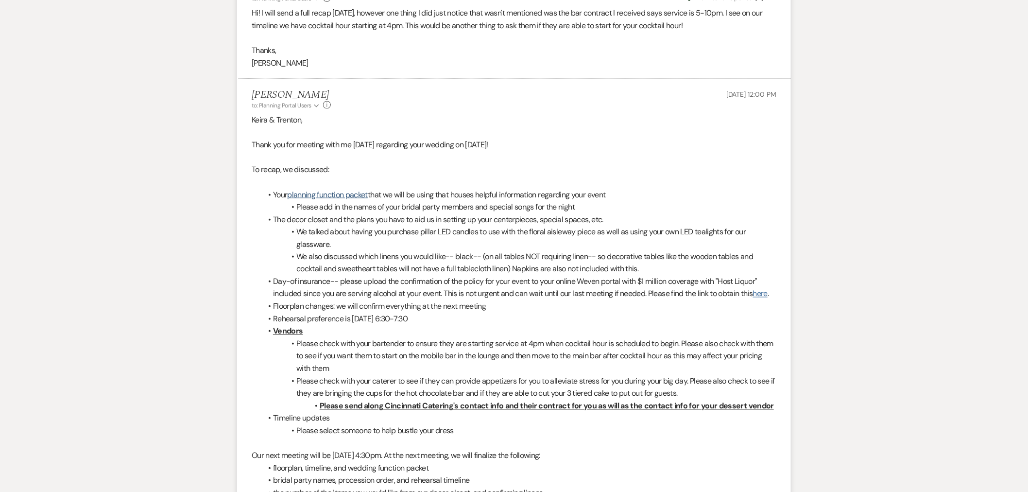
click at [753, 299] on link "here" at bounding box center [760, 294] width 15 height 10
click at [346, 195] on link "planning function packet" at bounding box center [327, 195] width 81 height 10
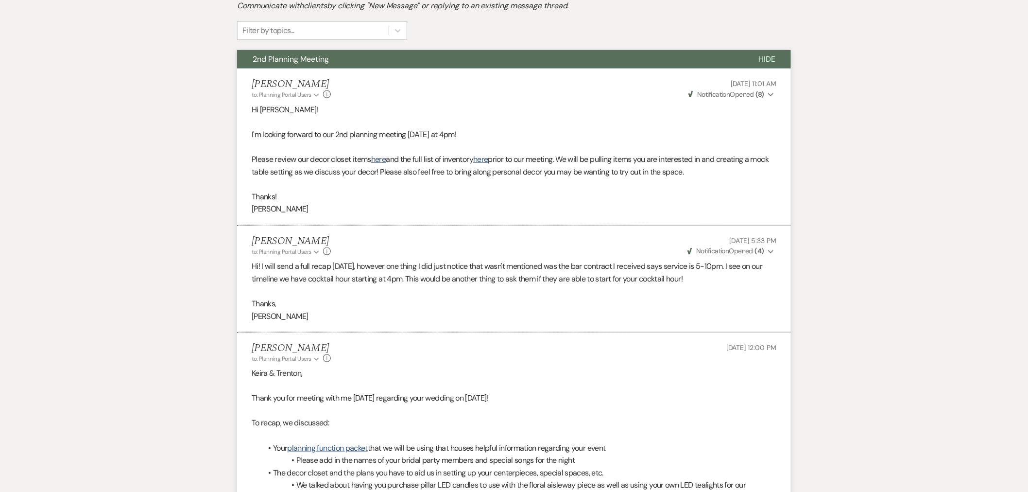
scroll to position [0, 0]
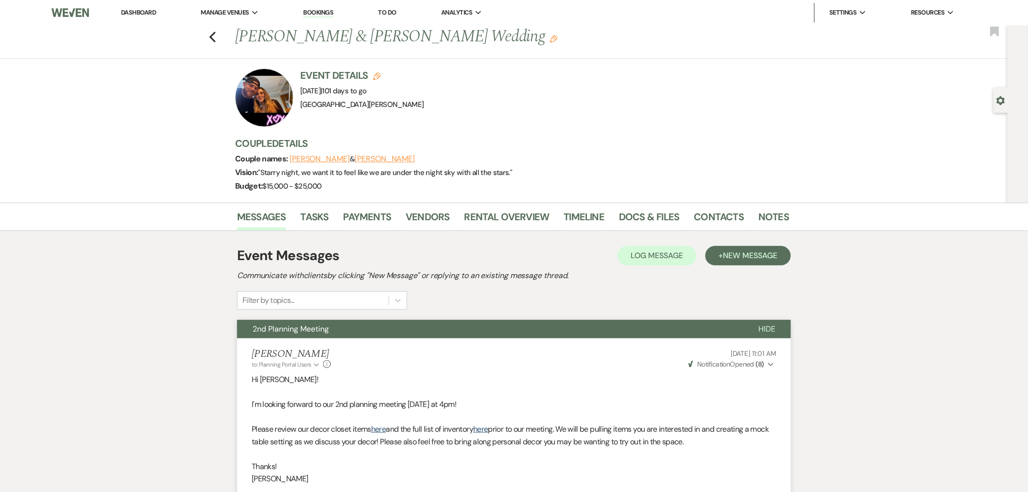
click at [130, 15] on link "Dashboard" at bounding box center [138, 12] width 35 height 8
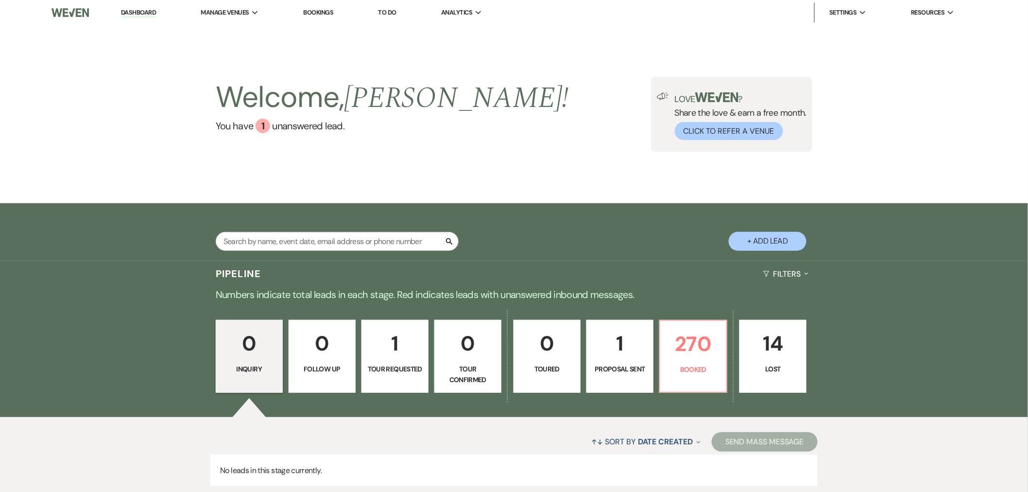
drag, startPoint x: 391, startPoint y: 188, endPoint x: 406, endPoint y: 187, distance: 15.1
click at [391, 188] on div "Welcome, Alison ! You have 1 unanswered lead . Love ? Share the love & earn a f…" at bounding box center [514, 114] width 1028 height 178
